Goal: Information Seeking & Learning: Learn about a topic

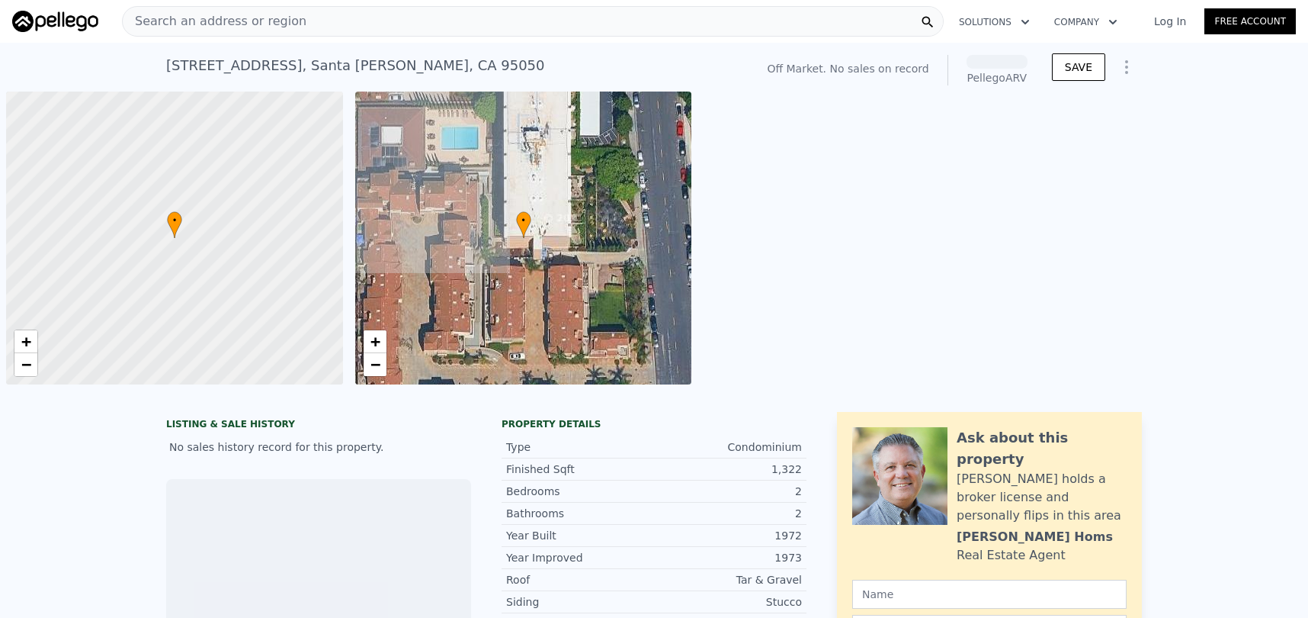
scroll to position [0, 6]
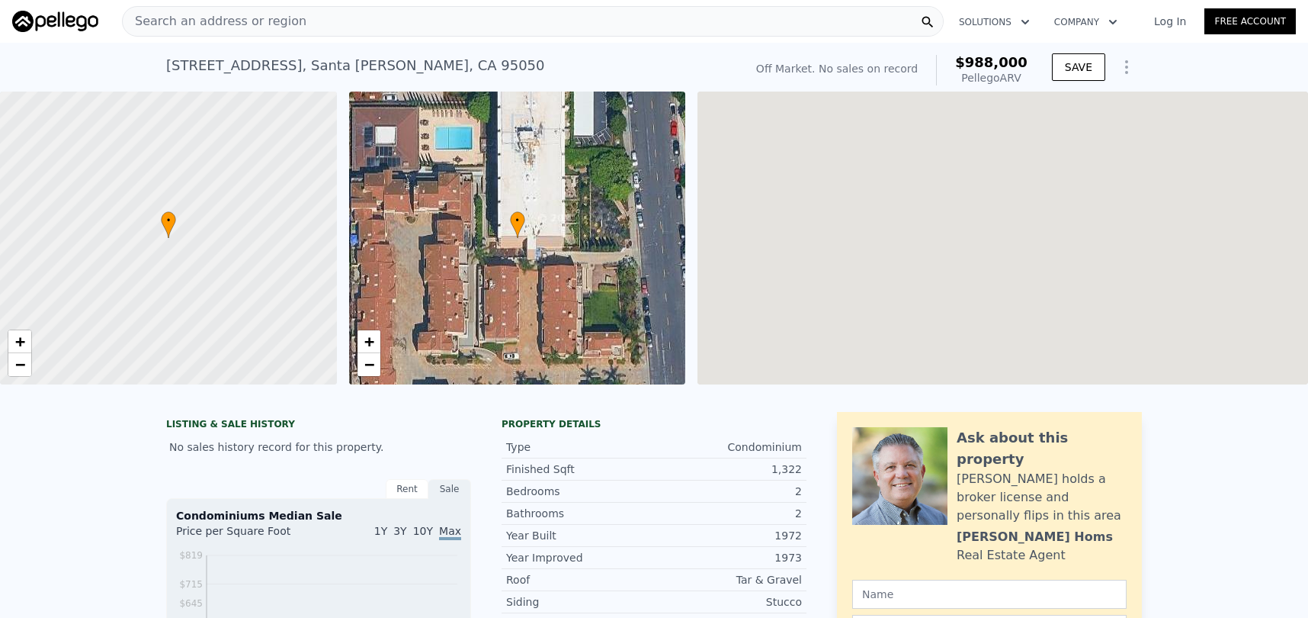
click at [315, 27] on div "Search an address or region" at bounding box center [533, 21] width 822 height 30
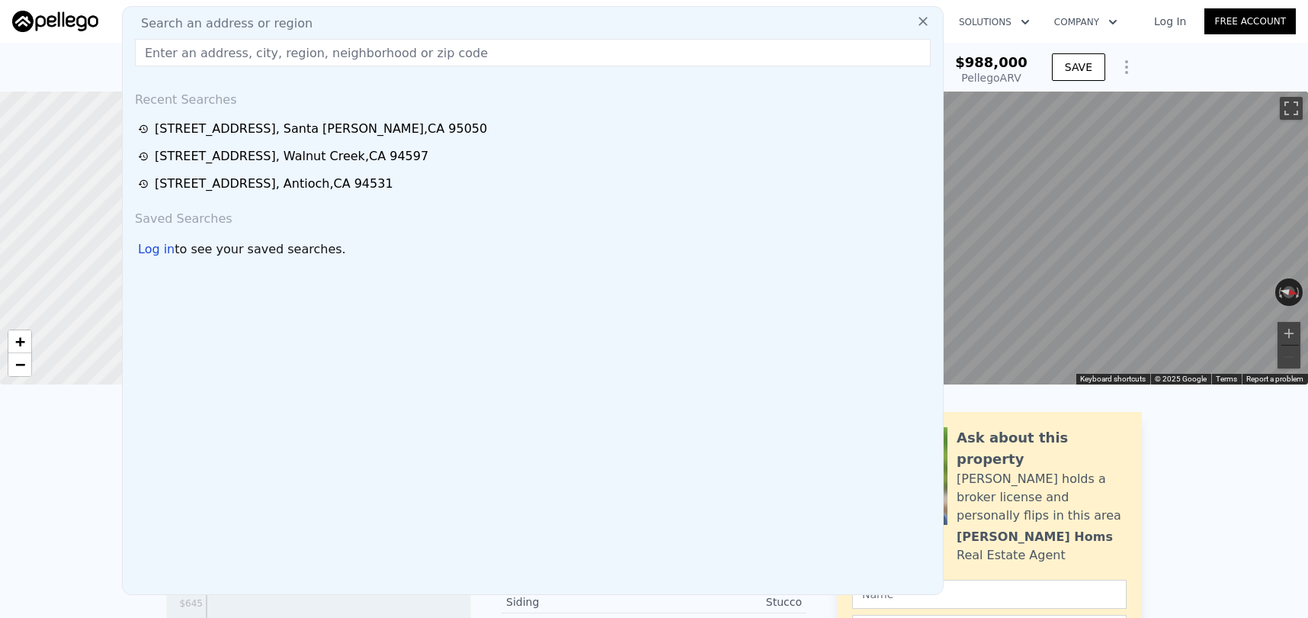
click at [306, 19] on div "Search an address or region" at bounding box center [533, 23] width 808 height 18
click at [288, 58] on input "text" at bounding box center [533, 52] width 796 height 27
paste input "6006 Evanstone Pl, San Jose, CA 95123"
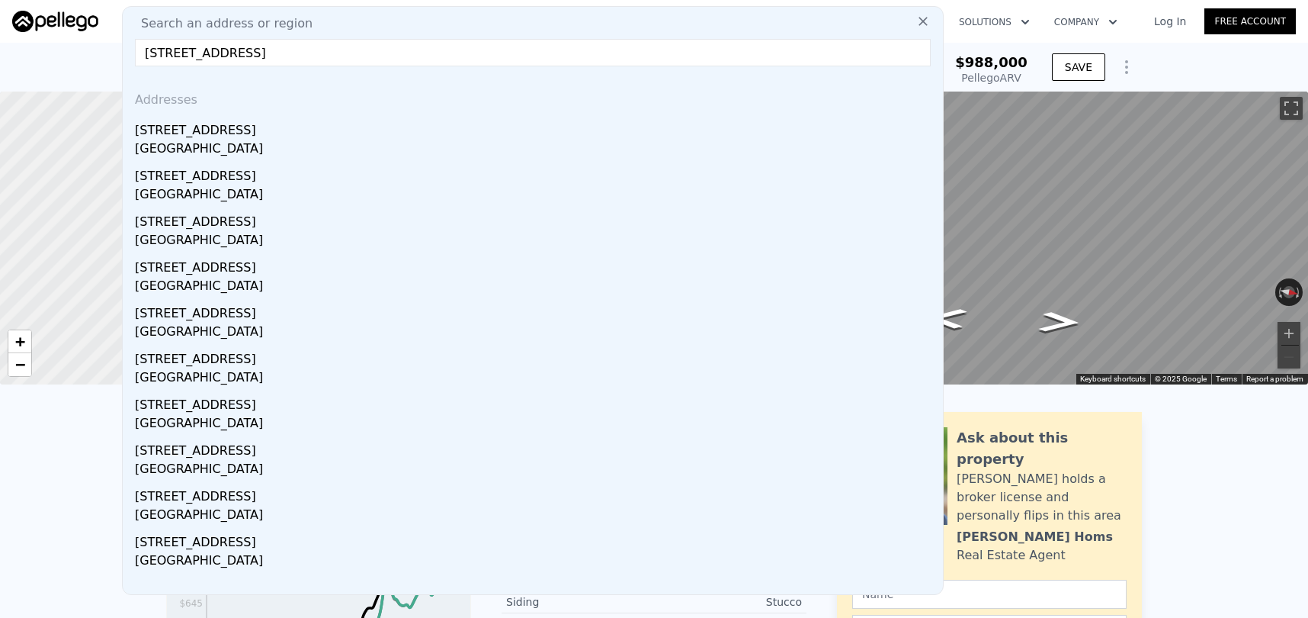
click at [596, 47] on input "6006 Evanstone Pl, San Jose, CA 95123" at bounding box center [533, 52] width 796 height 27
click at [794, 63] on input "6006 Evanstone Pl, San Jose, CA 95123" at bounding box center [533, 52] width 796 height 27
click at [839, 56] on input "6006 Evanstone Pl, San Jose, CA 95123" at bounding box center [533, 52] width 796 height 27
type input "6006 Evanstone Pl, San Jose, CA 95123"
click at [928, 17] on icon at bounding box center [923, 21] width 15 height 15
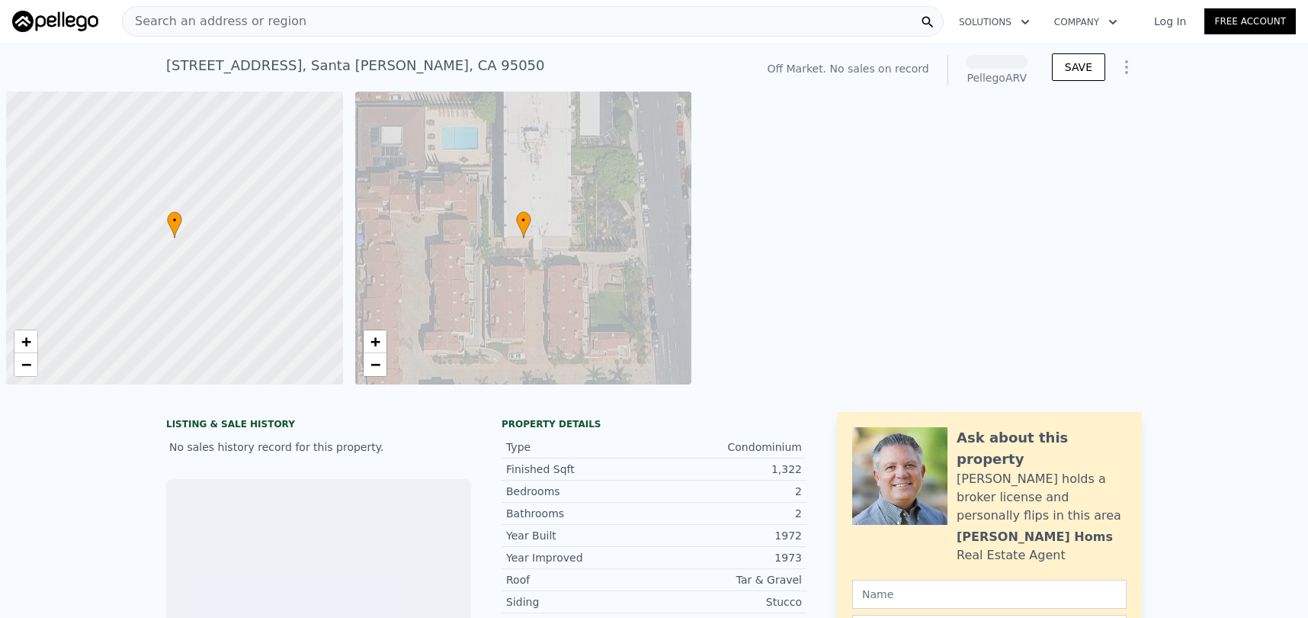
scroll to position [0, 6]
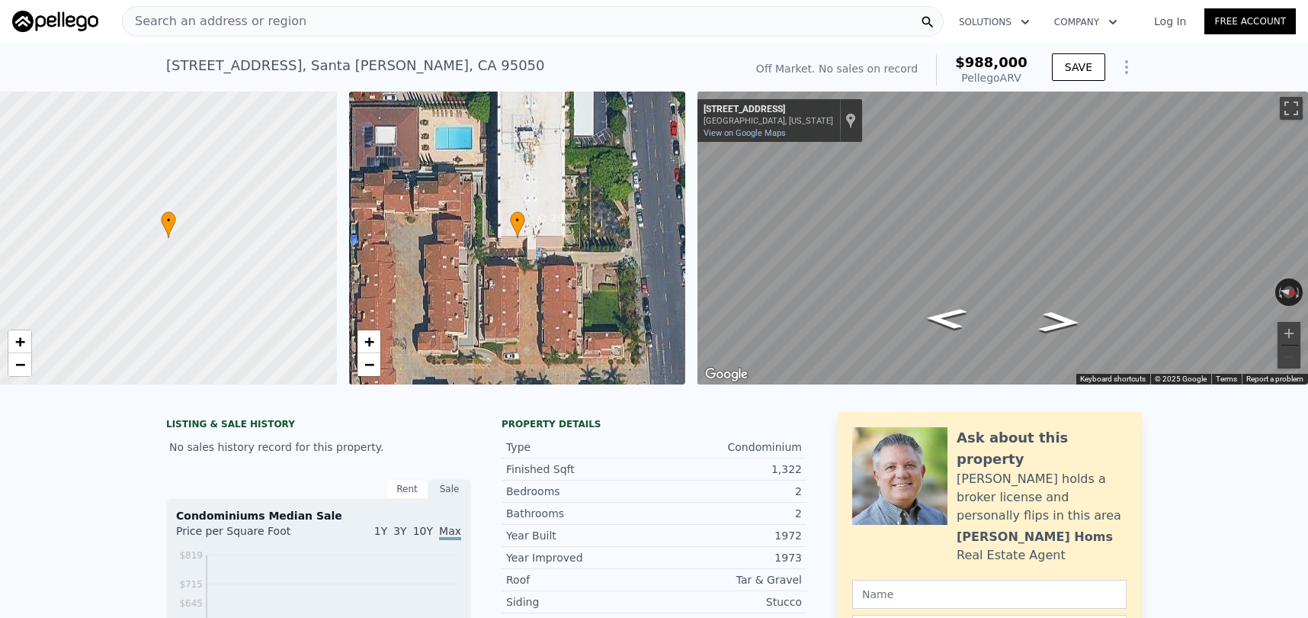
click at [435, 25] on div "Search an address or region" at bounding box center [533, 21] width 822 height 30
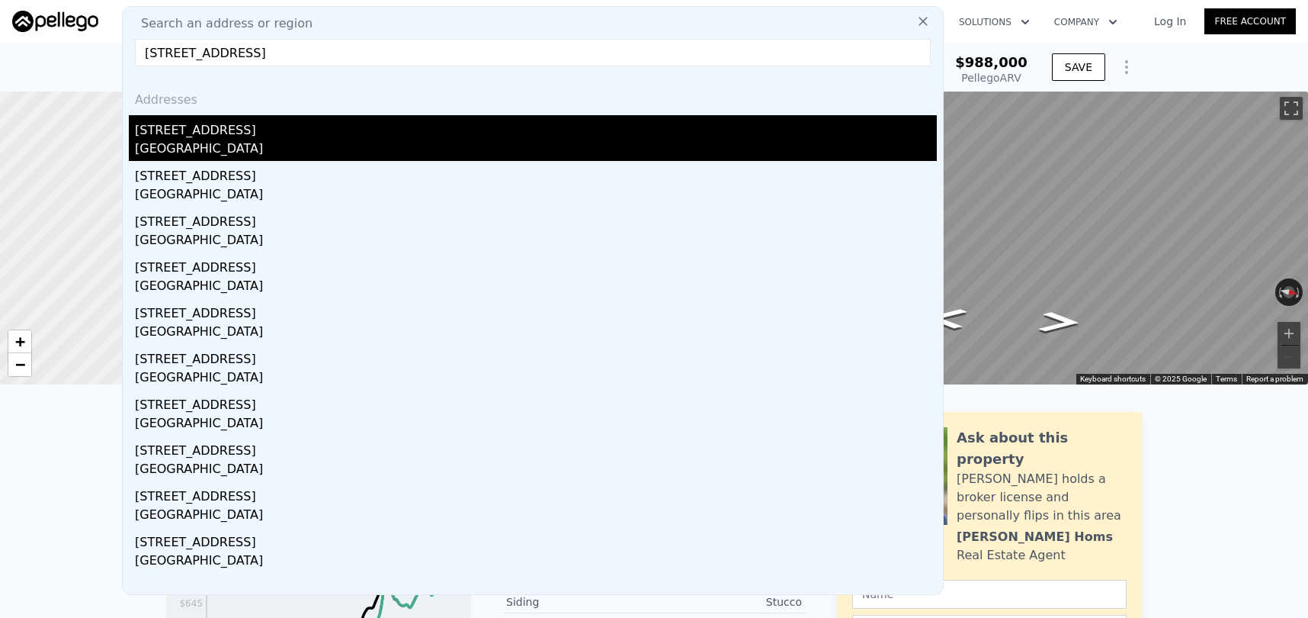
type input "6006 Evanstone Pl, San Jose, CA 95123"
click at [354, 134] on div "6006 Evanstone Place" at bounding box center [536, 127] width 802 height 24
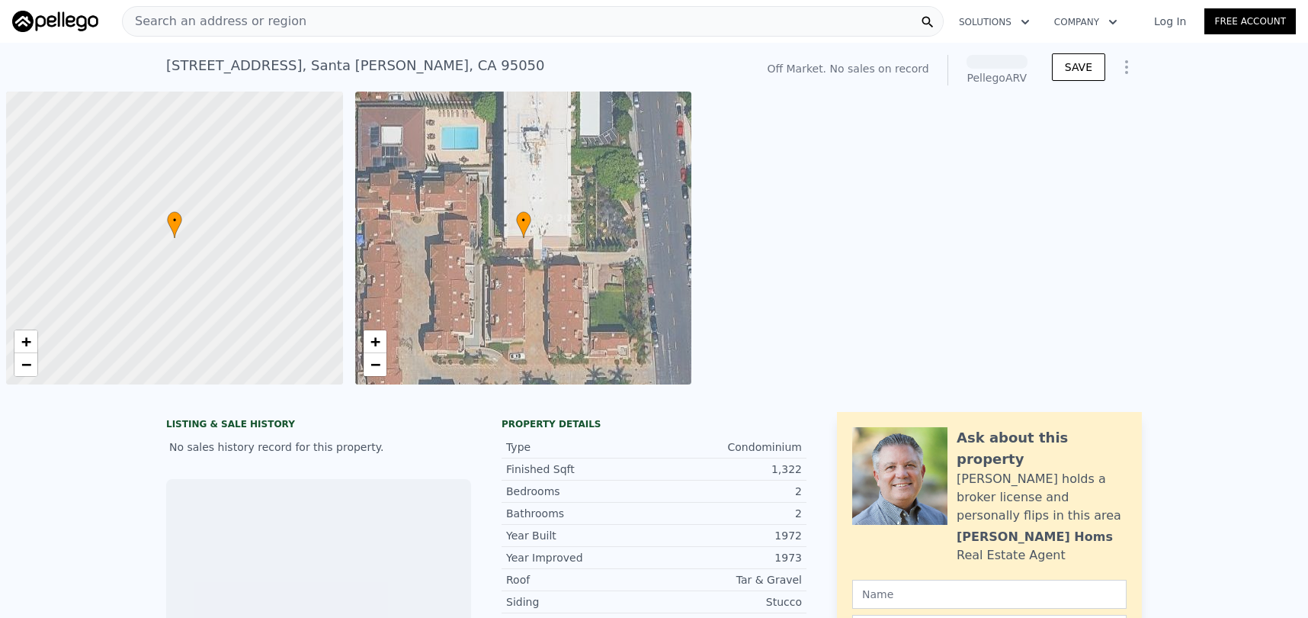
scroll to position [0, 6]
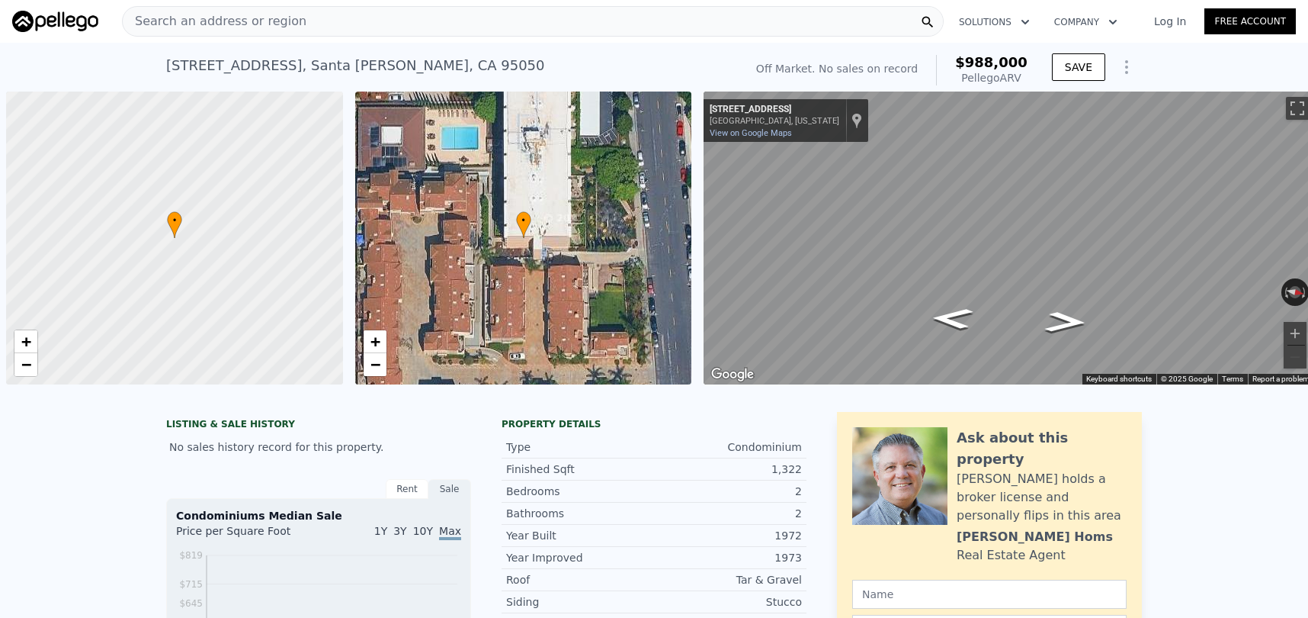
scroll to position [0, 6]
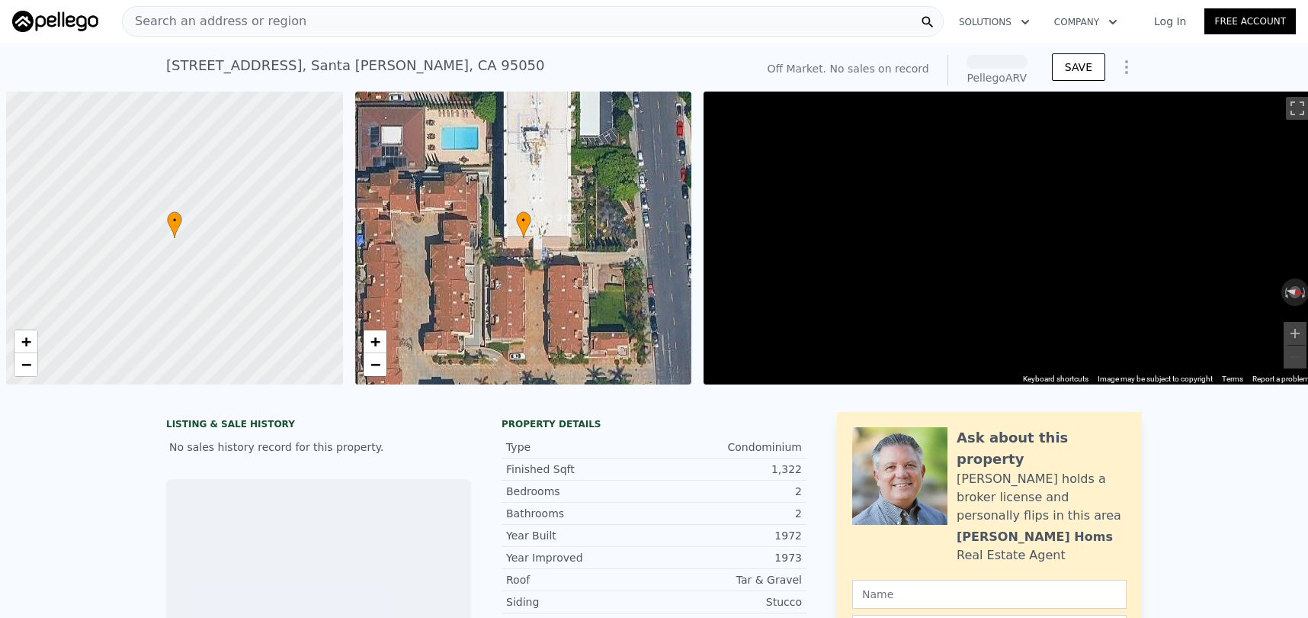
scroll to position [0, 6]
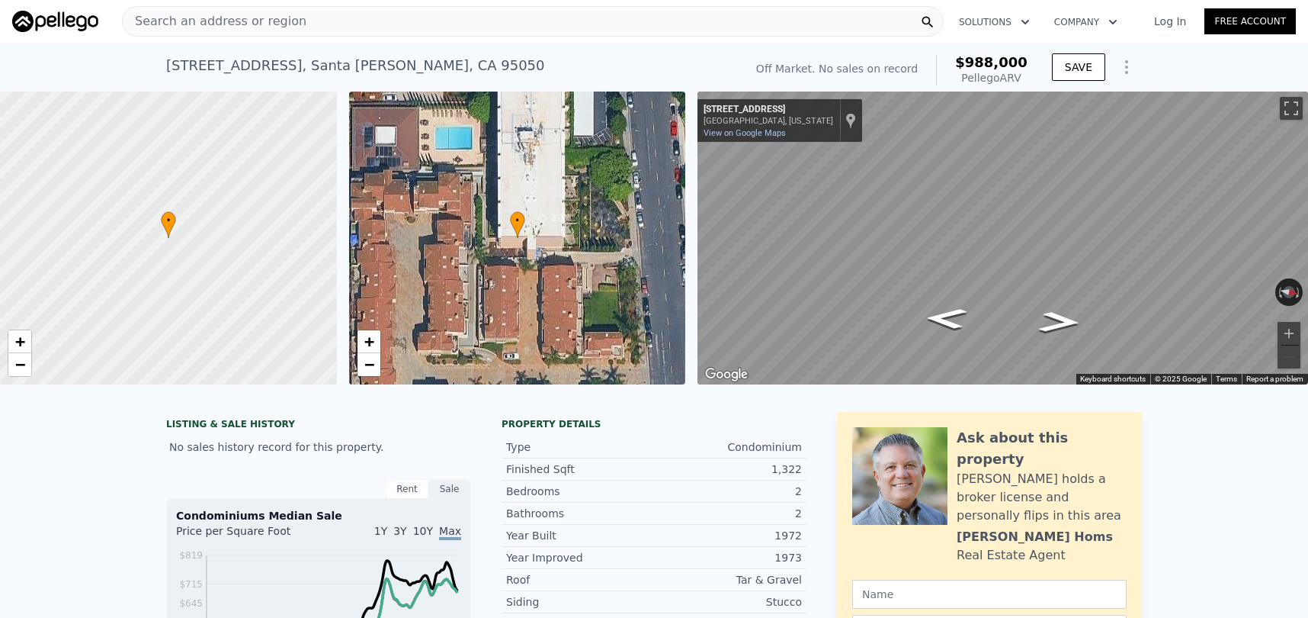
click at [252, 18] on span "Search an address or region" at bounding box center [215, 21] width 184 height 18
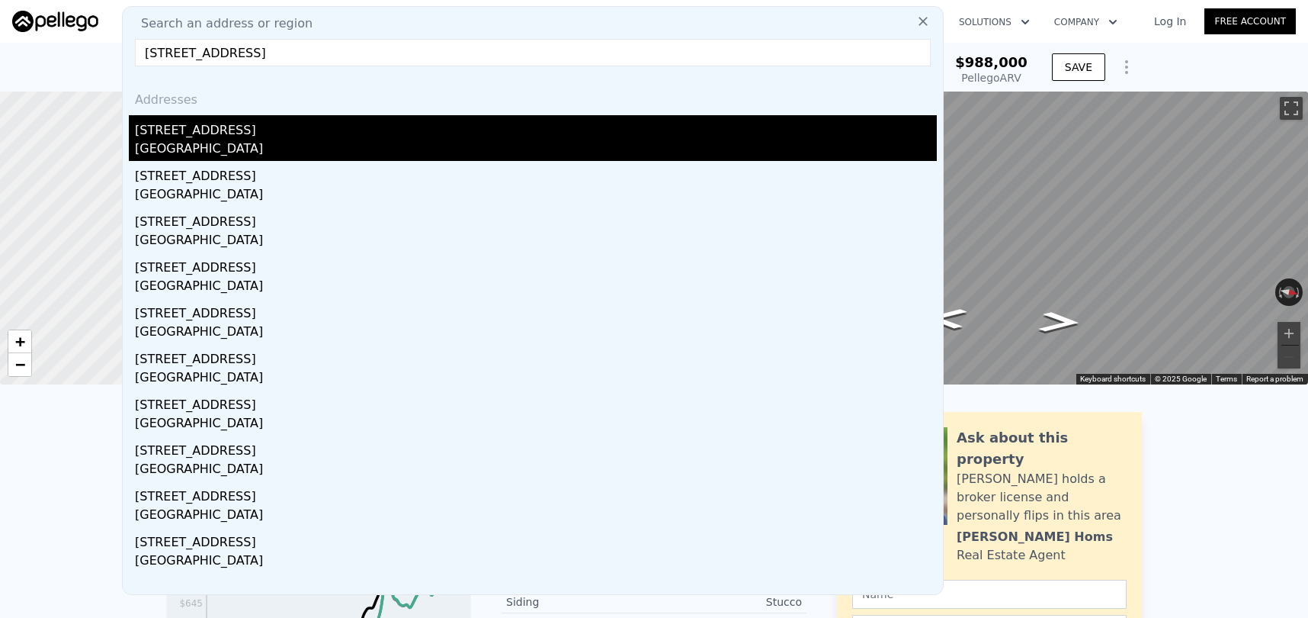
type input "126 Galewood Cir, San Francisco, CA 94131"
click at [280, 143] on div "San Francisco, CA 94131" at bounding box center [536, 150] width 802 height 21
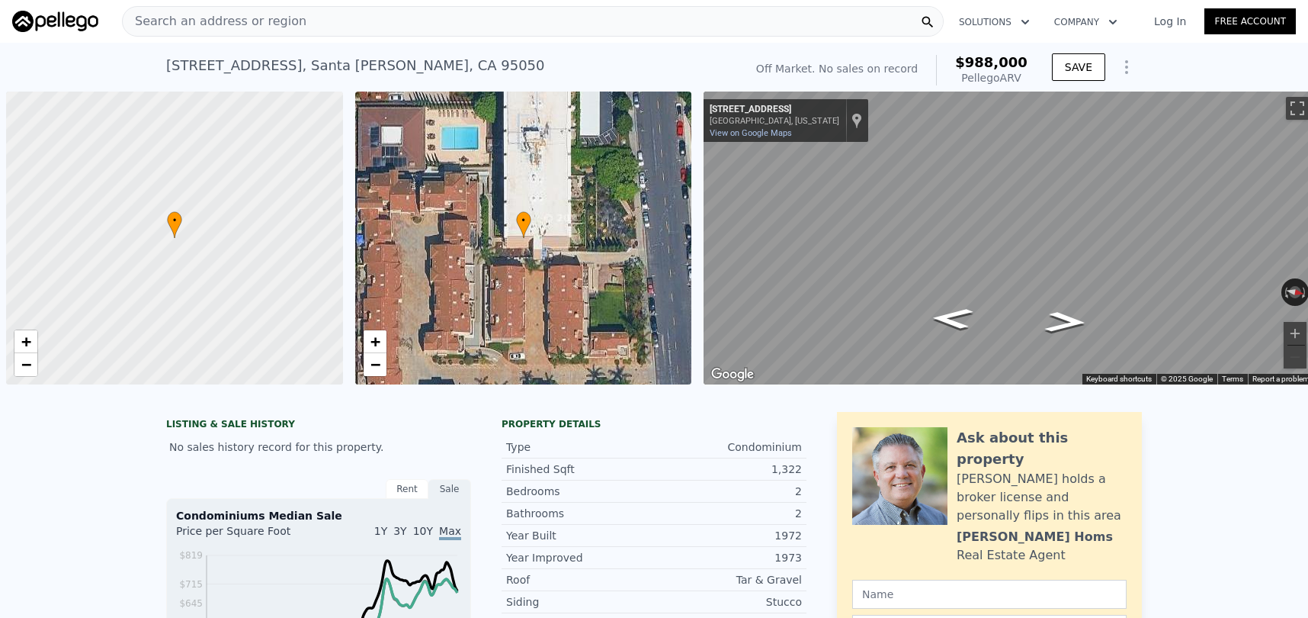
scroll to position [0, 6]
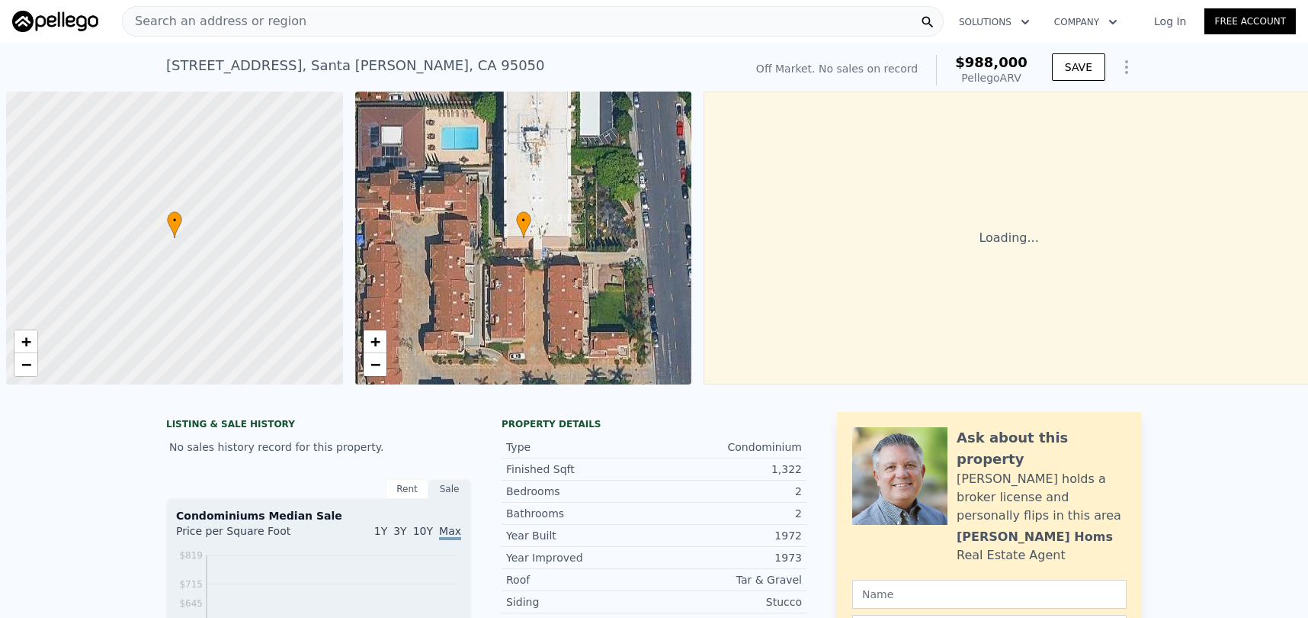
click at [161, 18] on span "Search an address or region" at bounding box center [215, 21] width 184 height 18
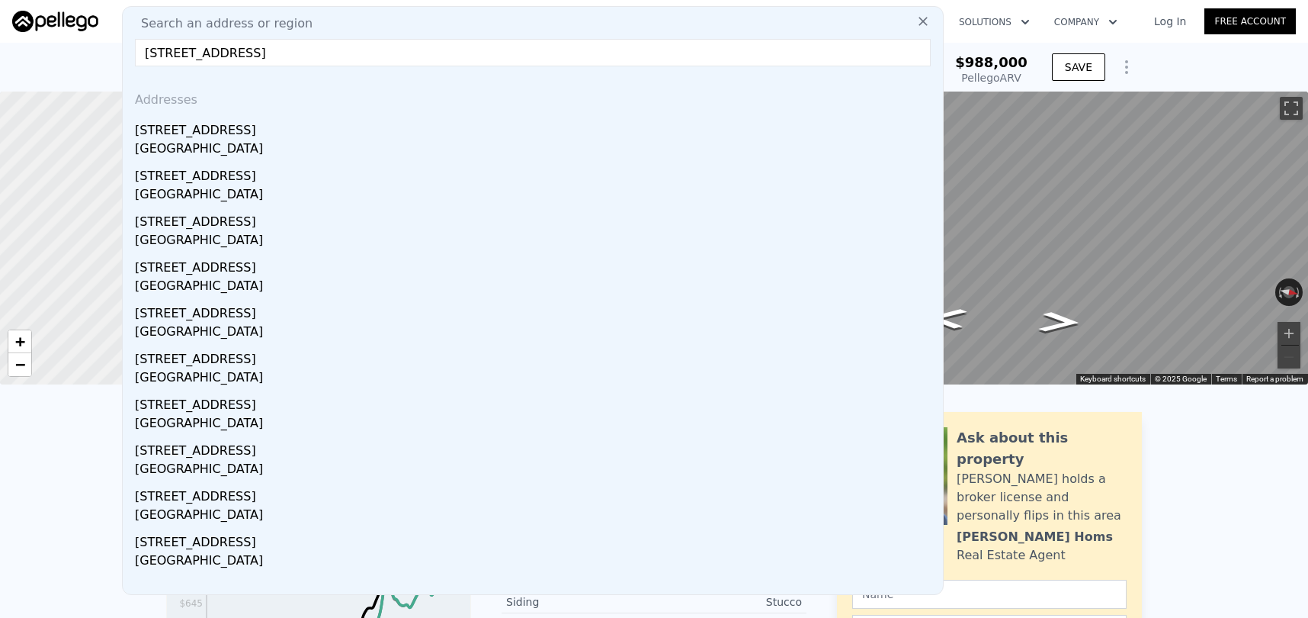
type input "[STREET_ADDRESS]"
click at [448, 59] on input "[STREET_ADDRESS]" at bounding box center [533, 52] width 796 height 27
click at [687, 61] on input "[STREET_ADDRESS]" at bounding box center [533, 52] width 796 height 27
click at [979, 68] on span "$988,000" at bounding box center [991, 62] width 72 height 16
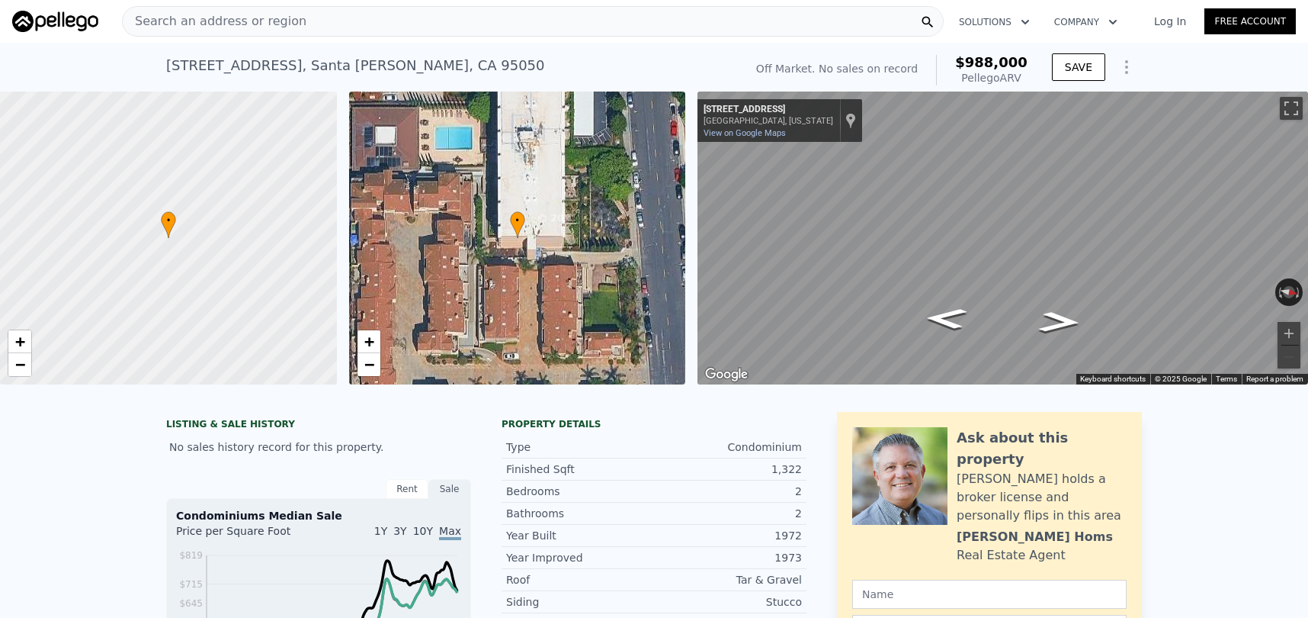
click at [789, 28] on div "Search an address or region" at bounding box center [533, 21] width 822 height 30
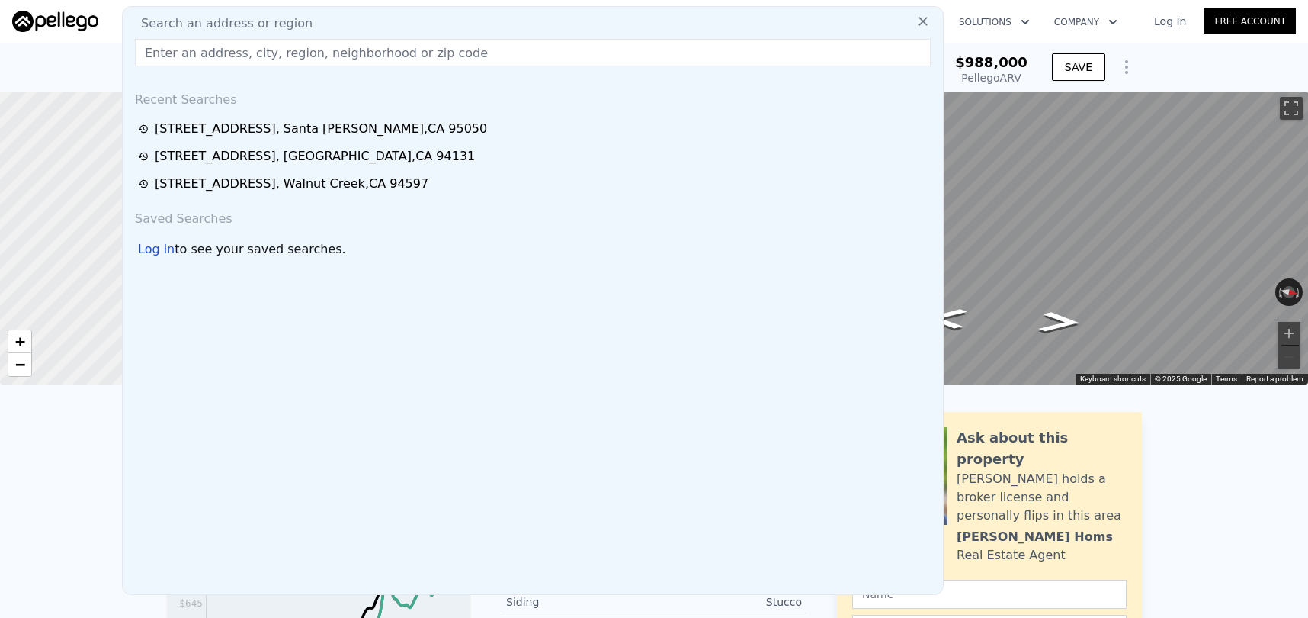
paste input "[STREET_ADDRESS]"
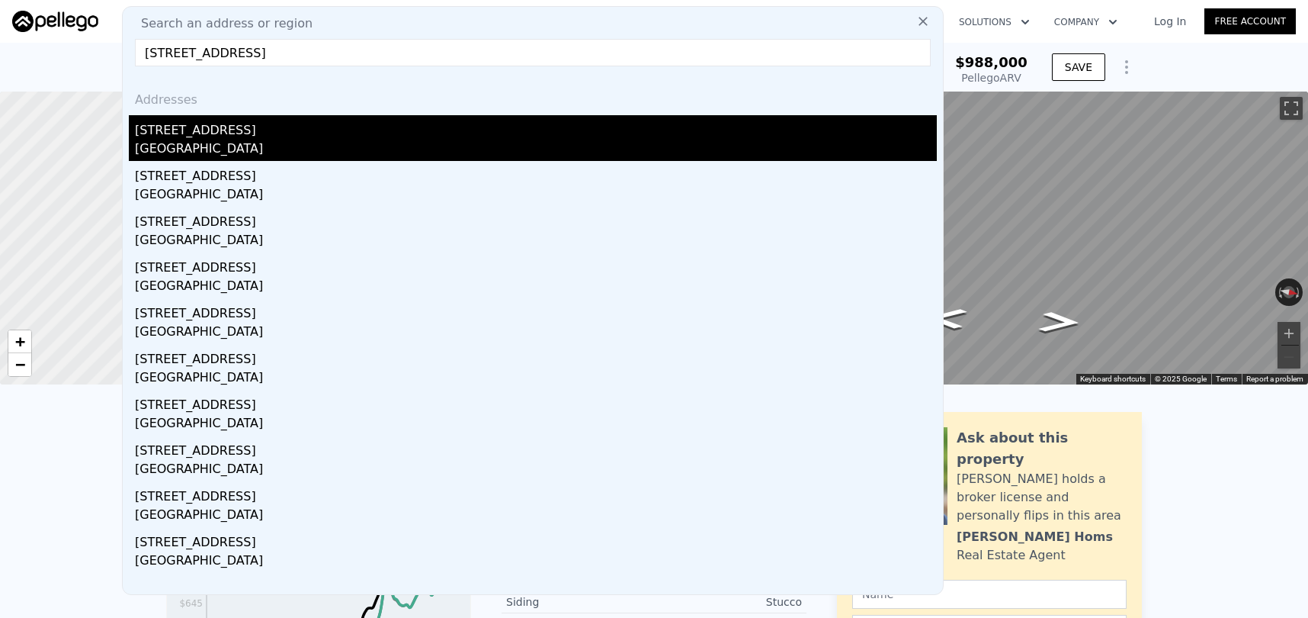
type input "[STREET_ADDRESS]"
click at [310, 134] on div "[STREET_ADDRESS]" at bounding box center [536, 127] width 802 height 24
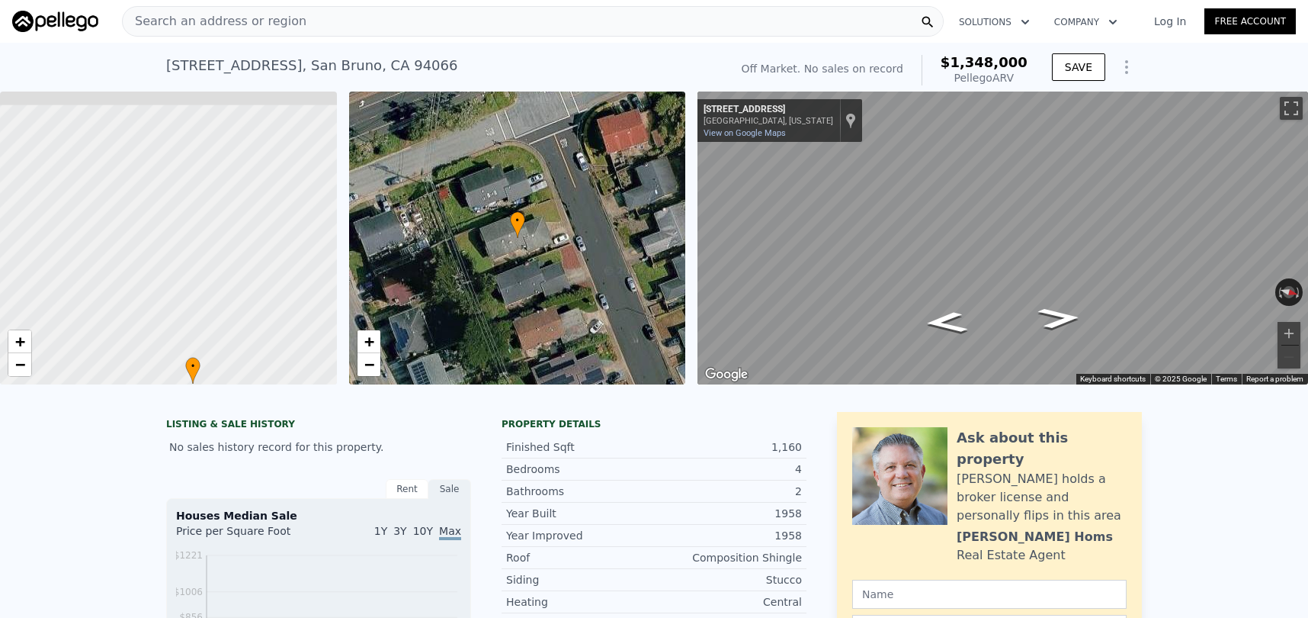
drag, startPoint x: 283, startPoint y: 134, endPoint x: 304, endPoint y: 284, distance: 151.0
click at [304, 285] on div at bounding box center [165, 280] width 404 height 351
